Goal: Task Accomplishment & Management: Use online tool/utility

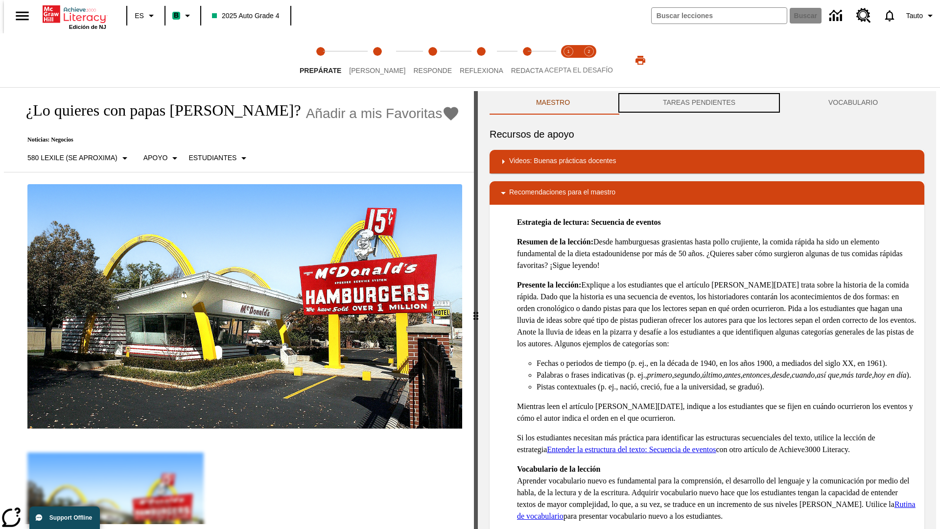
click at [699, 103] on button "TAREAS PENDIENTES" at bounding box center [698, 102] width 165 height 23
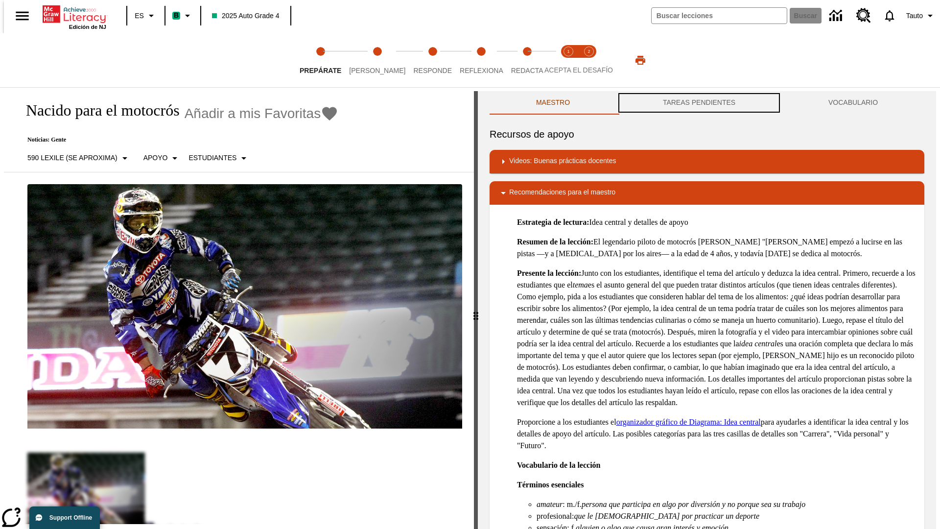
click at [699, 103] on button "TAREAS PENDIENTES" at bounding box center [698, 102] width 165 height 23
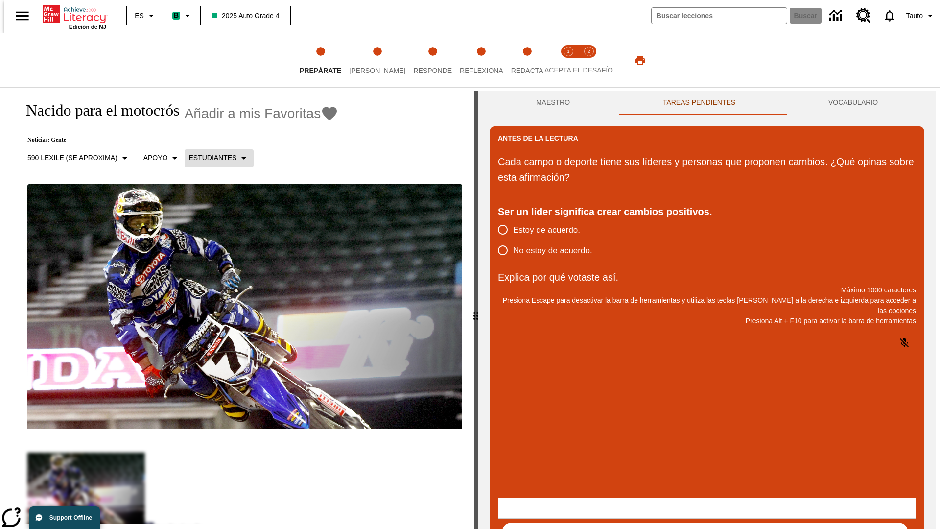
click at [213, 158] on p "Estudiantes" at bounding box center [212, 158] width 48 height 10
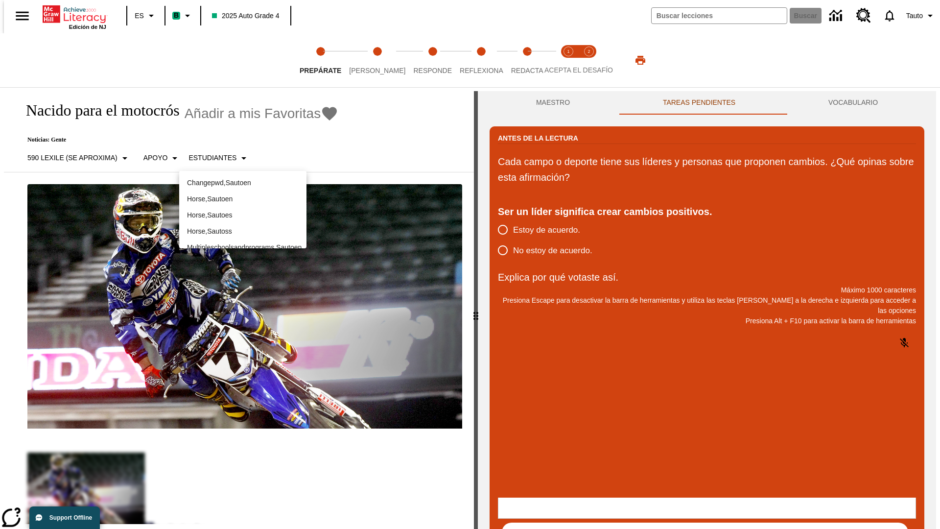
click at [243, 210] on p "Horse , Sautoes" at bounding box center [243, 215] width 112 height 10
